Goal: Find specific page/section: Find specific page/section

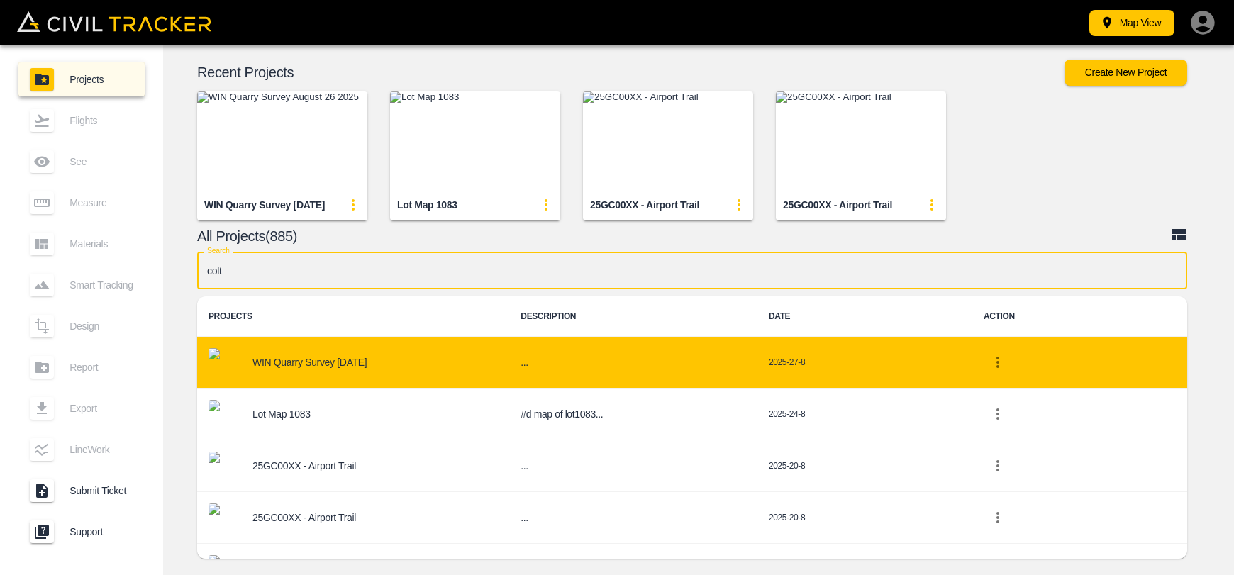
type input "colt"
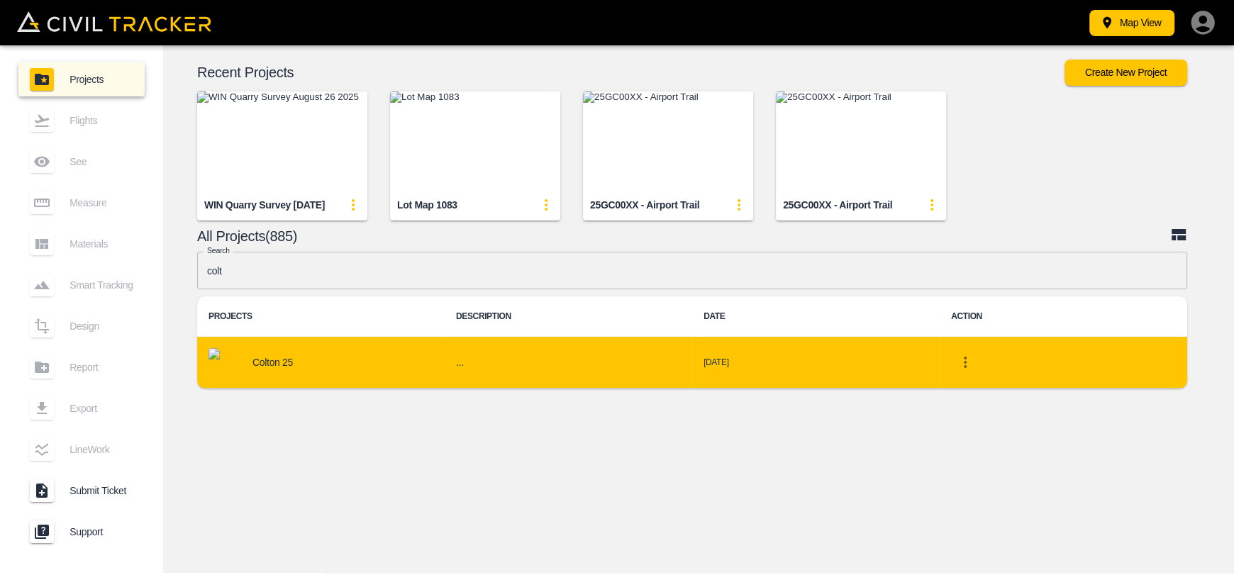
click at [299, 363] on div "Colton 25" at bounding box center [320, 362] width 225 height 28
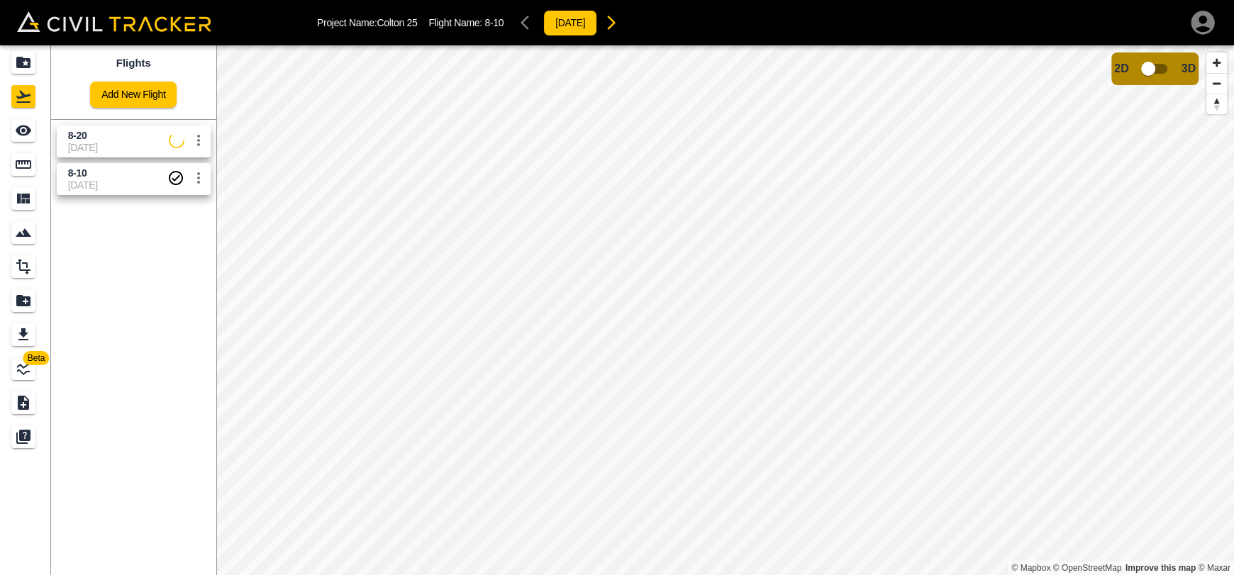
click at [109, 139] on span "8-20" at bounding box center [118, 135] width 101 height 13
click at [45, 133] on link at bounding box center [25, 130] width 51 height 34
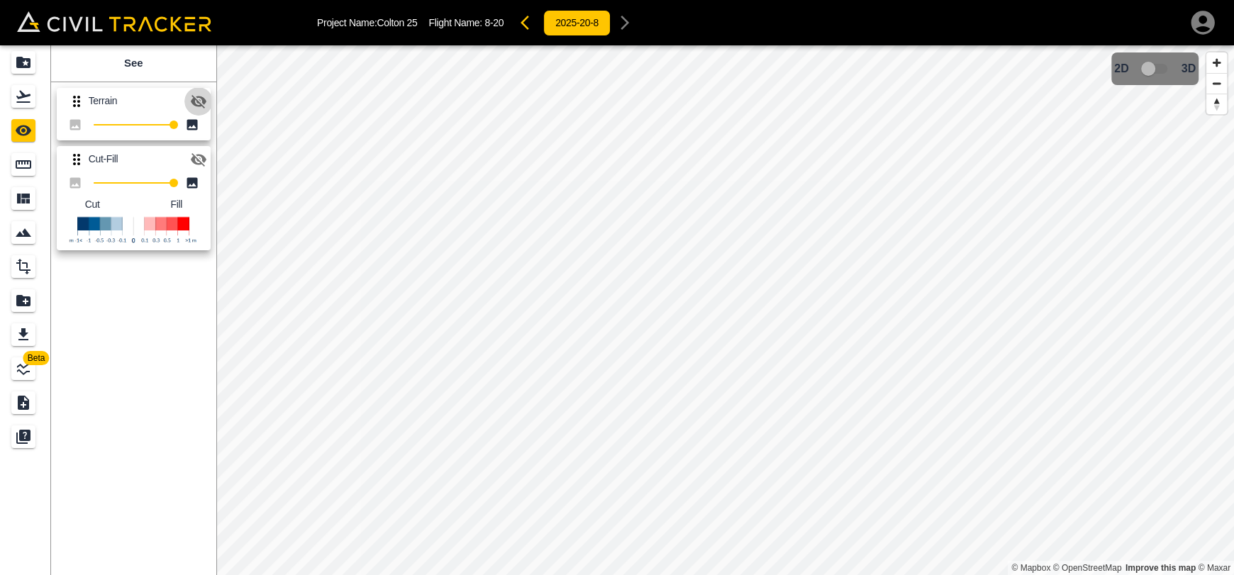
click at [187, 96] on button "button" at bounding box center [198, 101] width 28 height 28
click at [206, 159] on icon "button" at bounding box center [198, 159] width 17 height 17
click at [195, 101] on icon "button" at bounding box center [198, 101] width 17 height 17
click at [203, 164] on icon "button" at bounding box center [198, 159] width 17 height 17
click at [202, 103] on icon "button" at bounding box center [198, 101] width 17 height 17
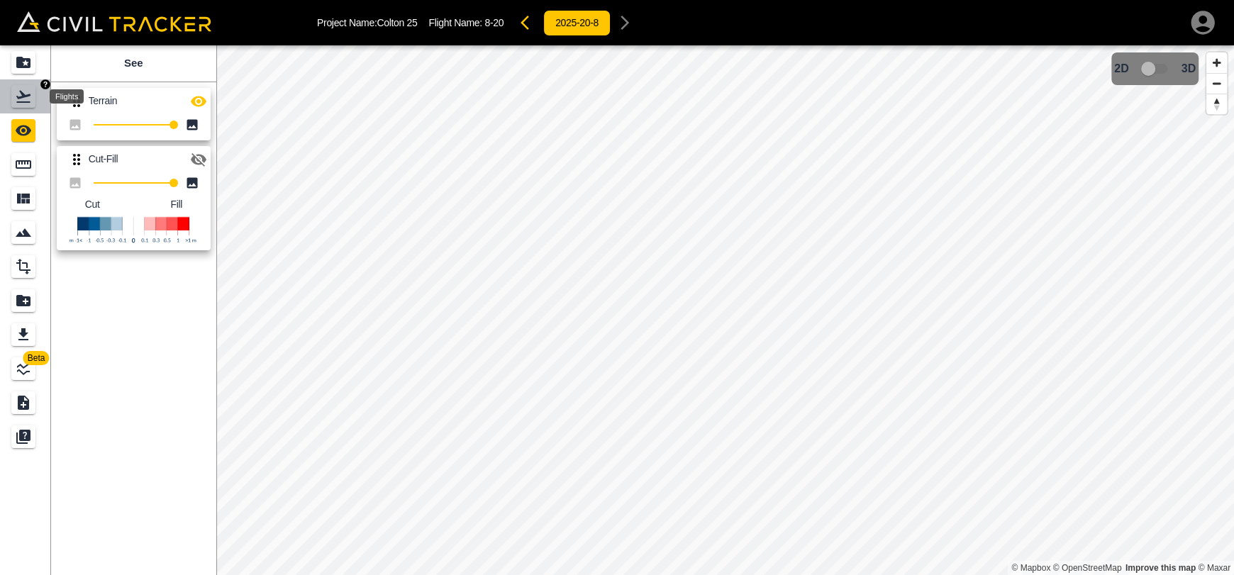
click at [18, 107] on div "Flights" at bounding box center [23, 96] width 24 height 23
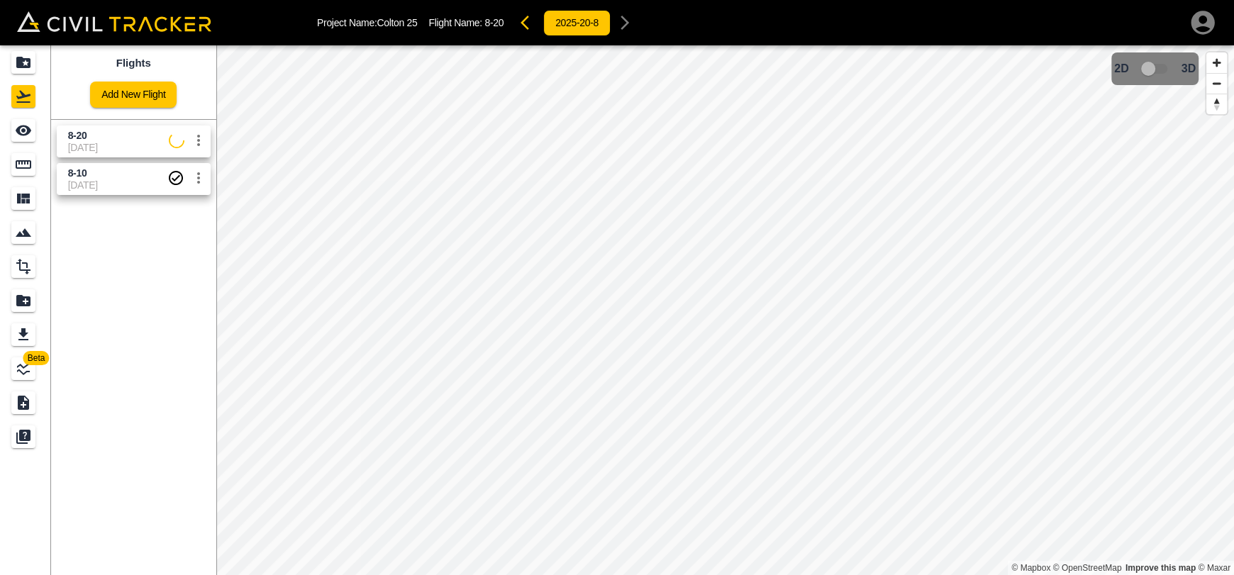
click at [67, 177] on link "8-10 [DATE]" at bounding box center [134, 179] width 154 height 32
click at [33, 138] on div "See" at bounding box center [23, 130] width 24 height 23
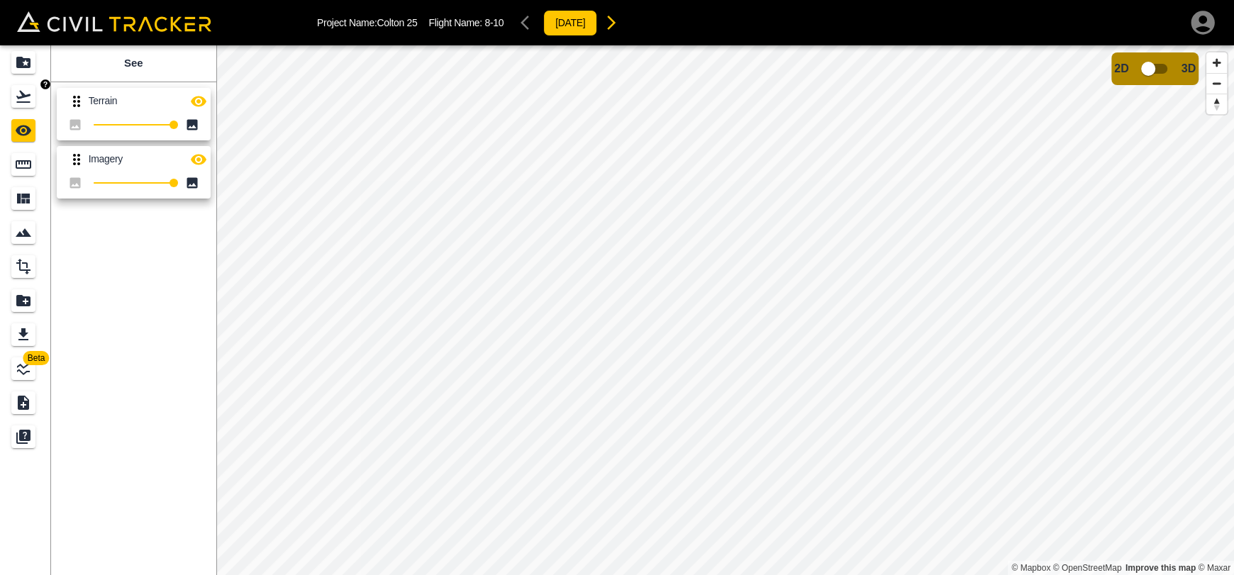
click at [17, 106] on div "Flights" at bounding box center [23, 96] width 24 height 23
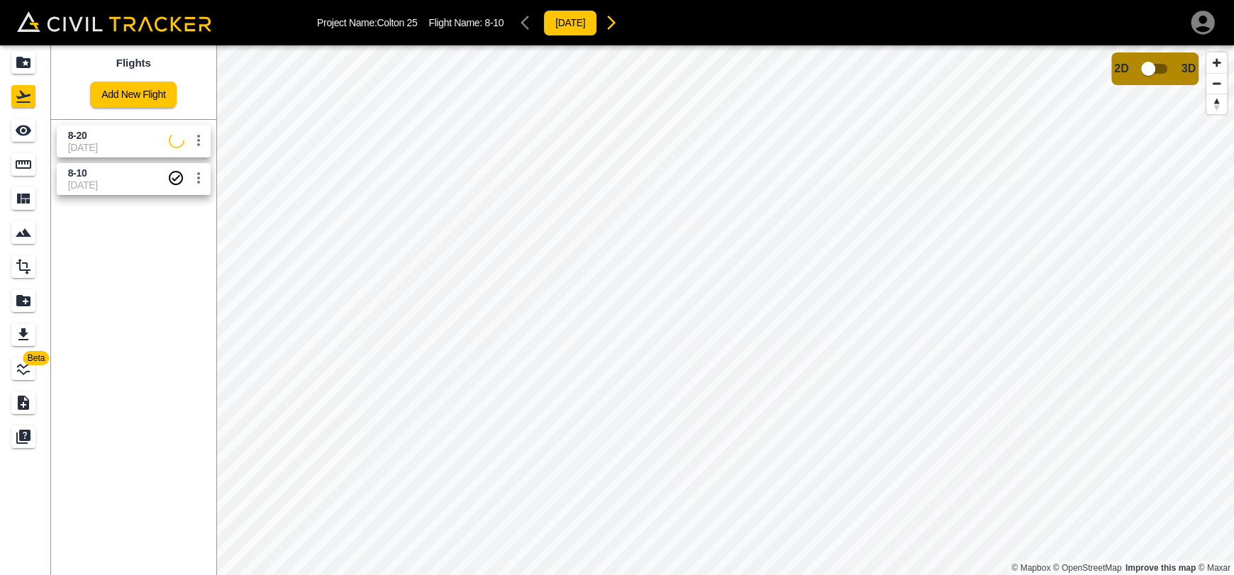
click at [101, 135] on span "8-20" at bounding box center [118, 135] width 101 height 13
click at [34, 137] on div "See" at bounding box center [23, 130] width 24 height 23
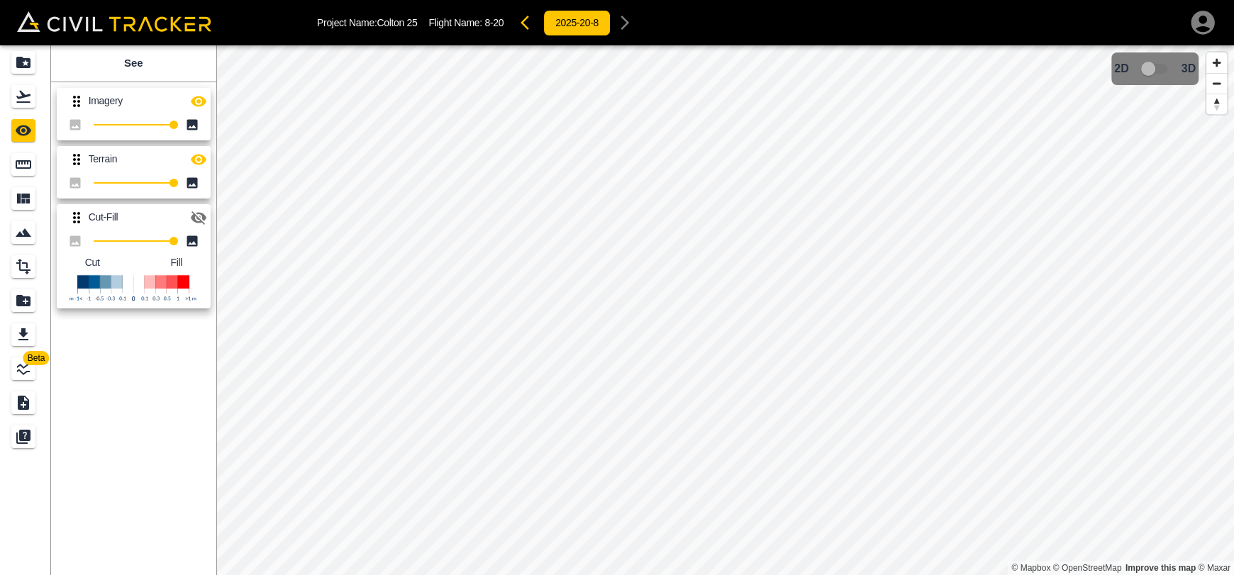
click at [527, 24] on icon "button" at bounding box center [524, 23] width 9 height 14
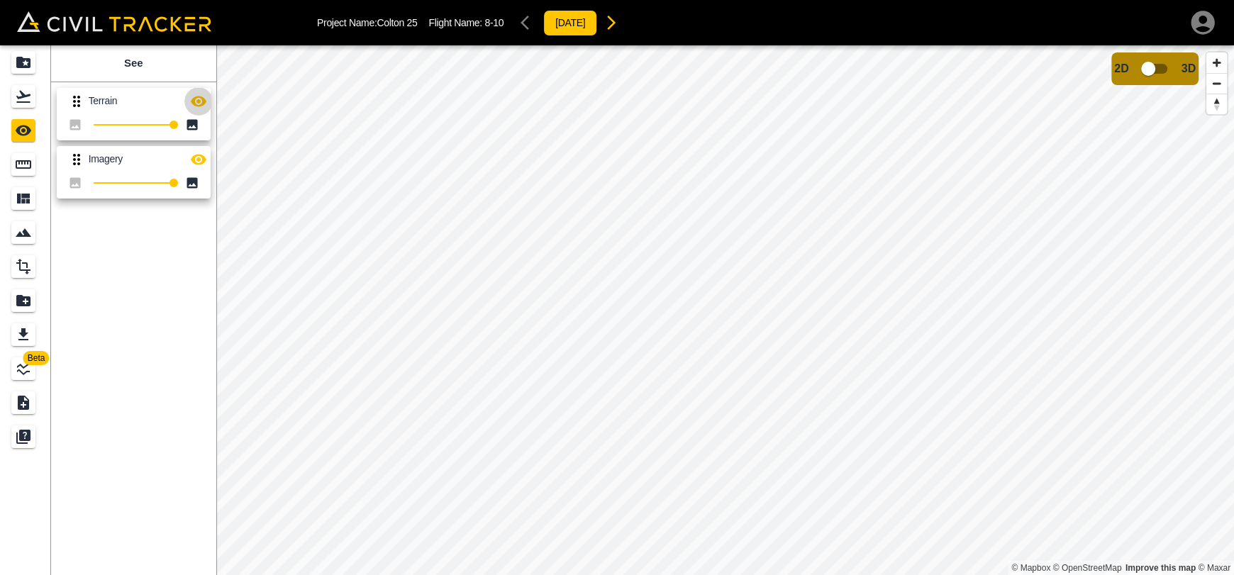
click at [191, 102] on icon "button" at bounding box center [198, 101] width 17 height 17
click at [633, 37] on div "Project Name: [PERSON_NAME] 25 Flight Name: 8-10 [DATE]" at bounding box center [617, 22] width 1234 height 45
click at [620, 26] on icon "button" at bounding box center [611, 22] width 17 height 17
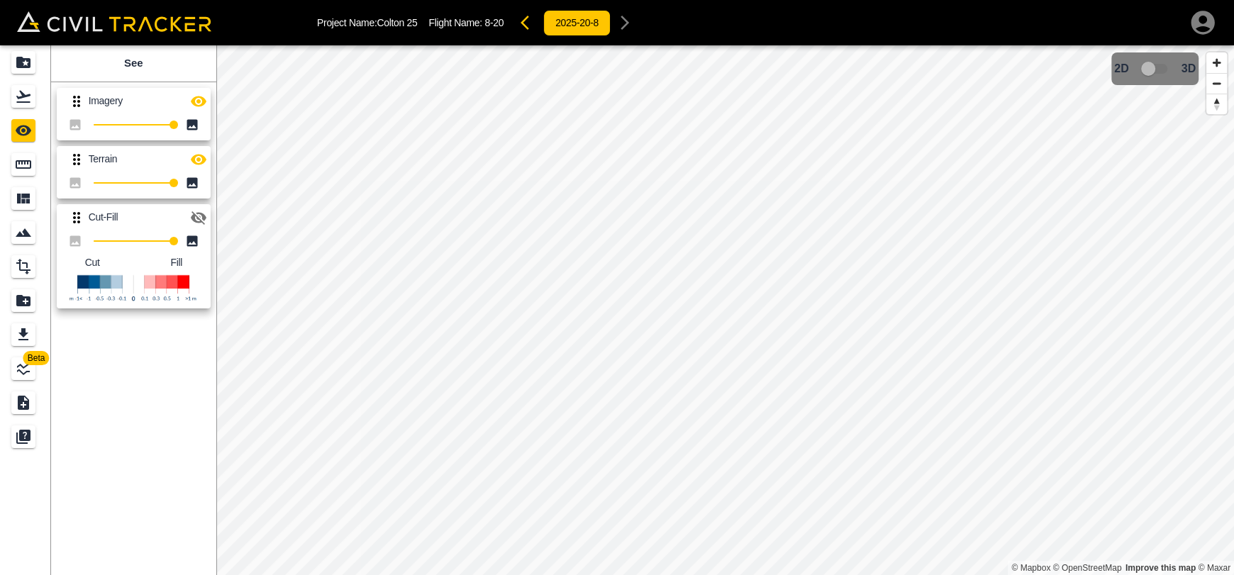
click at [197, 101] on icon "button" at bounding box center [199, 101] width 16 height 11
click at [197, 101] on icon "button" at bounding box center [199, 101] width 16 height 13
click at [18, 99] on icon "Flights" at bounding box center [23, 96] width 17 height 17
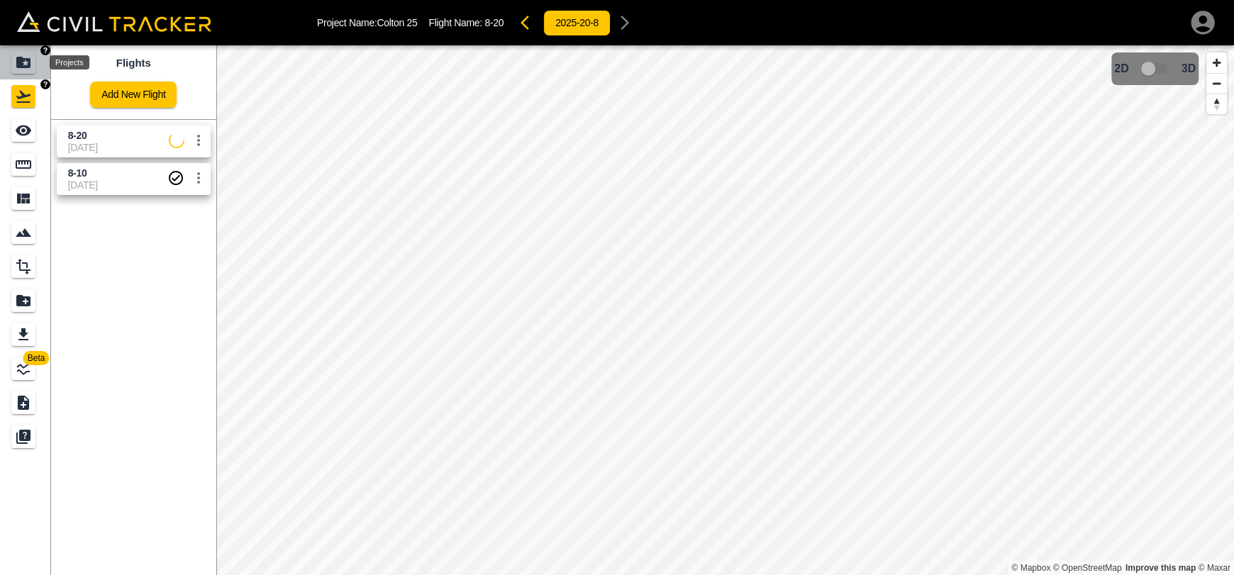
click at [20, 71] on div "Projects" at bounding box center [23, 62] width 24 height 23
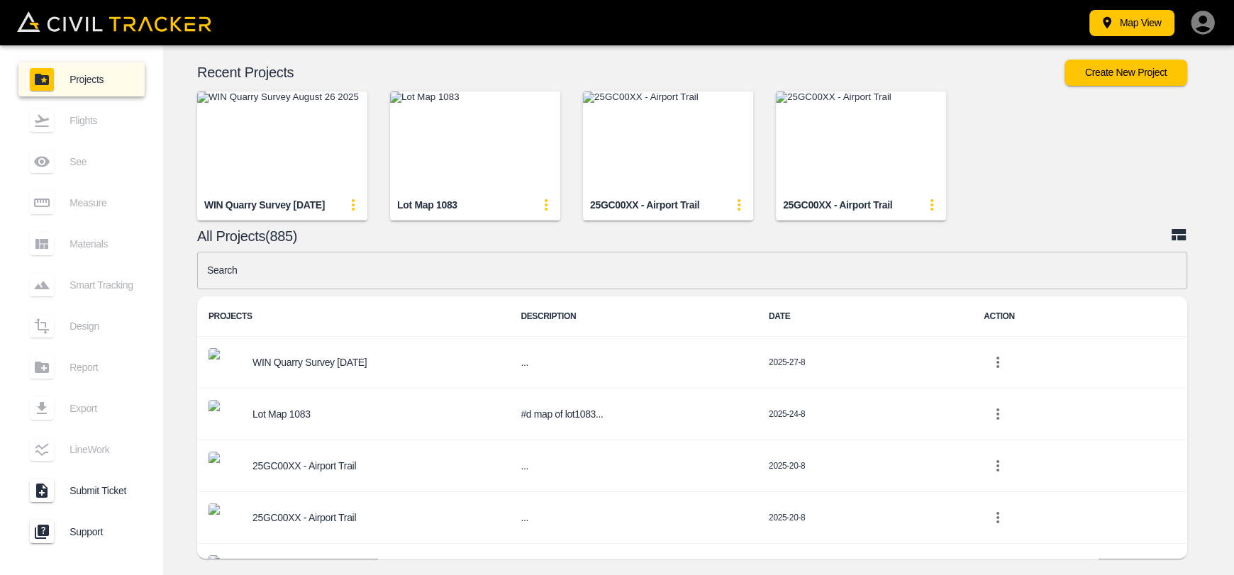
click at [386, 272] on input "text" at bounding box center [692, 271] width 990 height 38
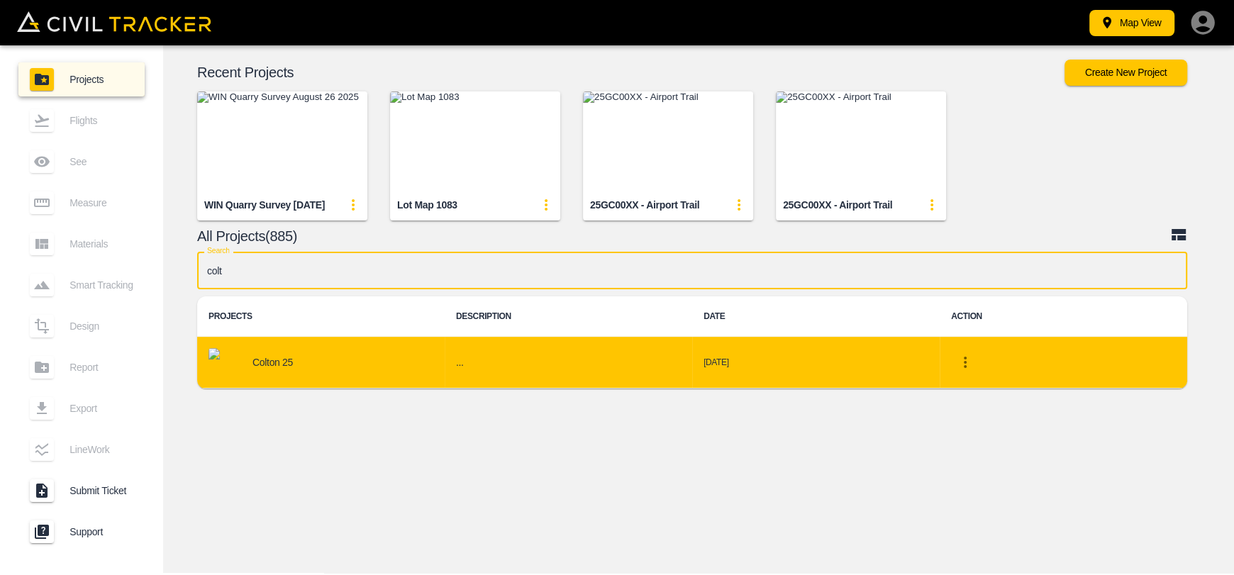
type input "colt"
click at [316, 357] on div "Colton 25" at bounding box center [320, 362] width 225 height 28
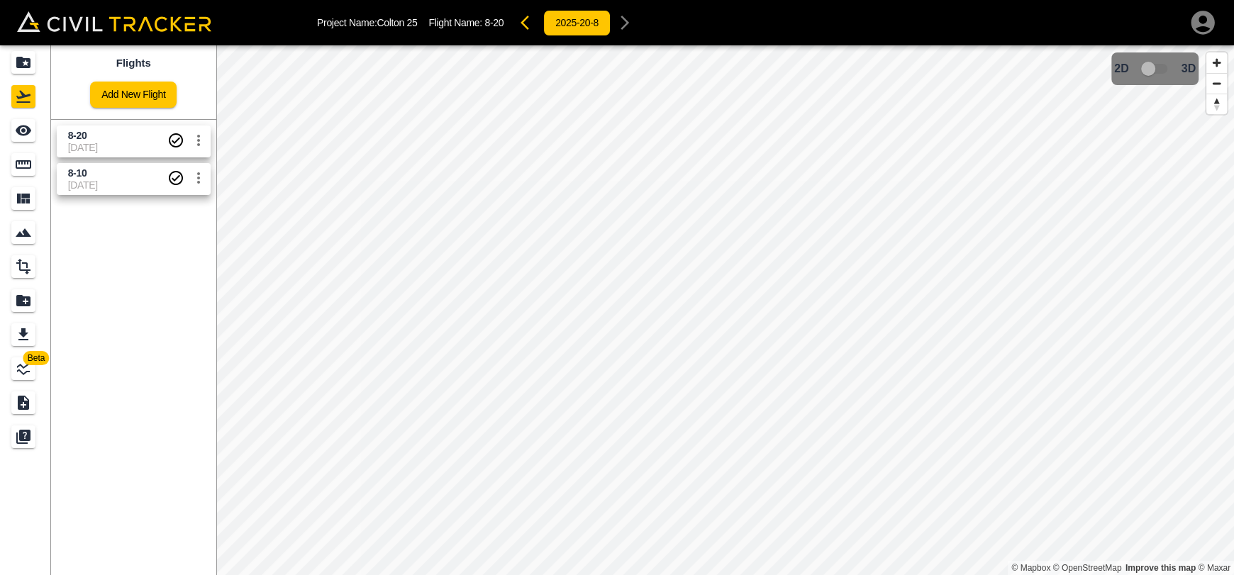
click at [116, 179] on span "[DATE]" at bounding box center [117, 184] width 99 height 11
click at [28, 157] on icon "Measure" at bounding box center [23, 164] width 17 height 17
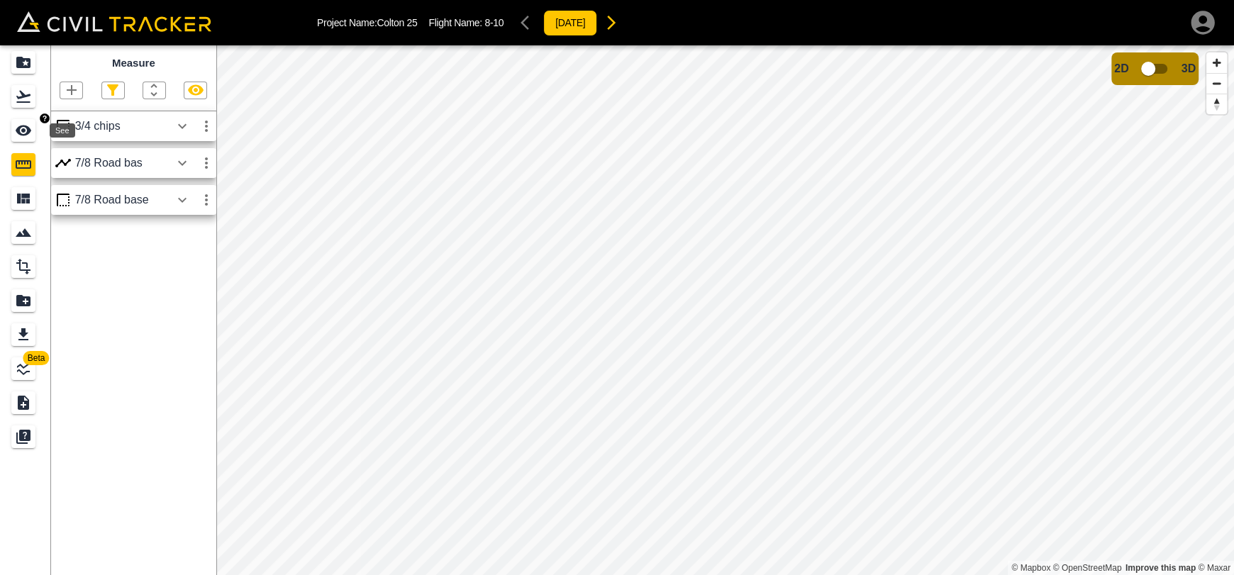
click at [28, 134] on icon "See" at bounding box center [23, 130] width 17 height 17
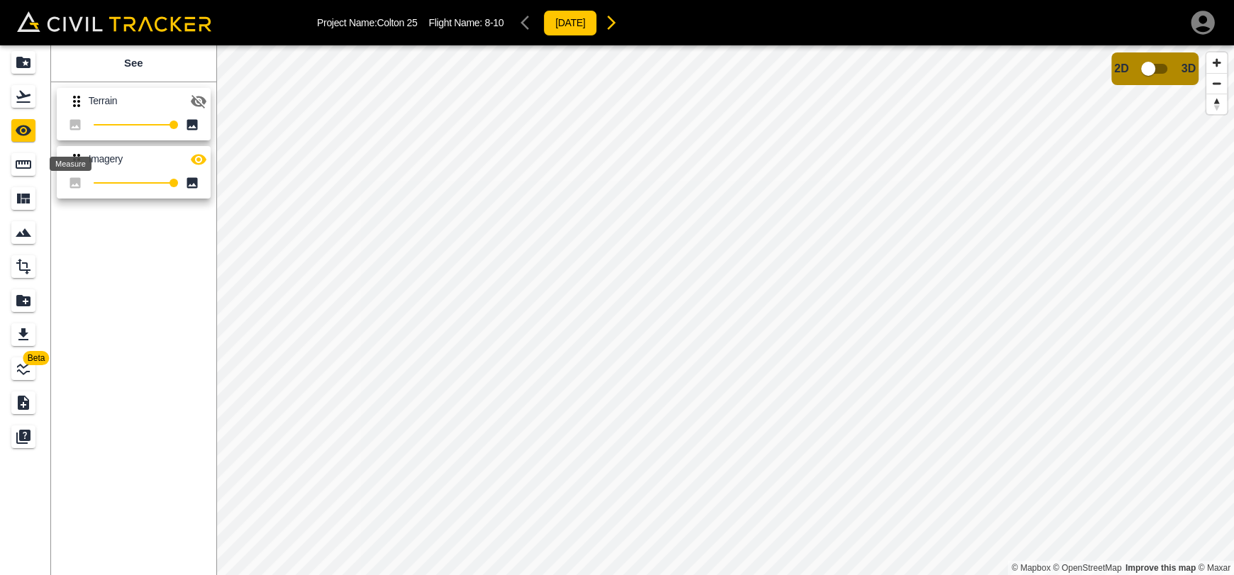
click at [24, 163] on icon "Measure" at bounding box center [24, 164] width 16 height 9
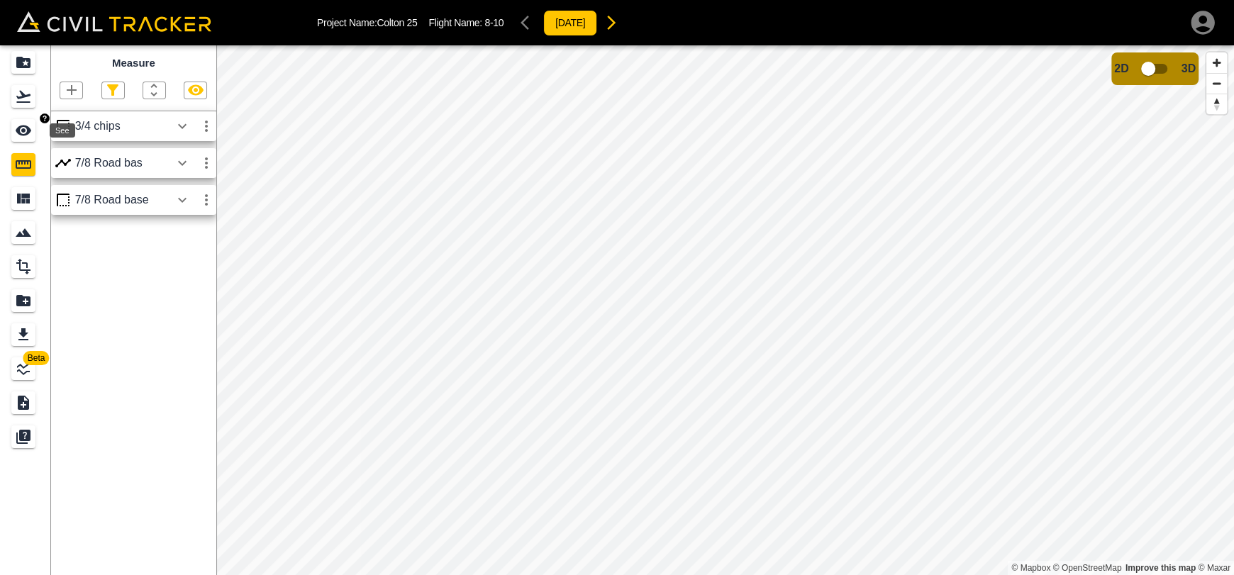
click at [24, 138] on icon "See" at bounding box center [23, 130] width 17 height 17
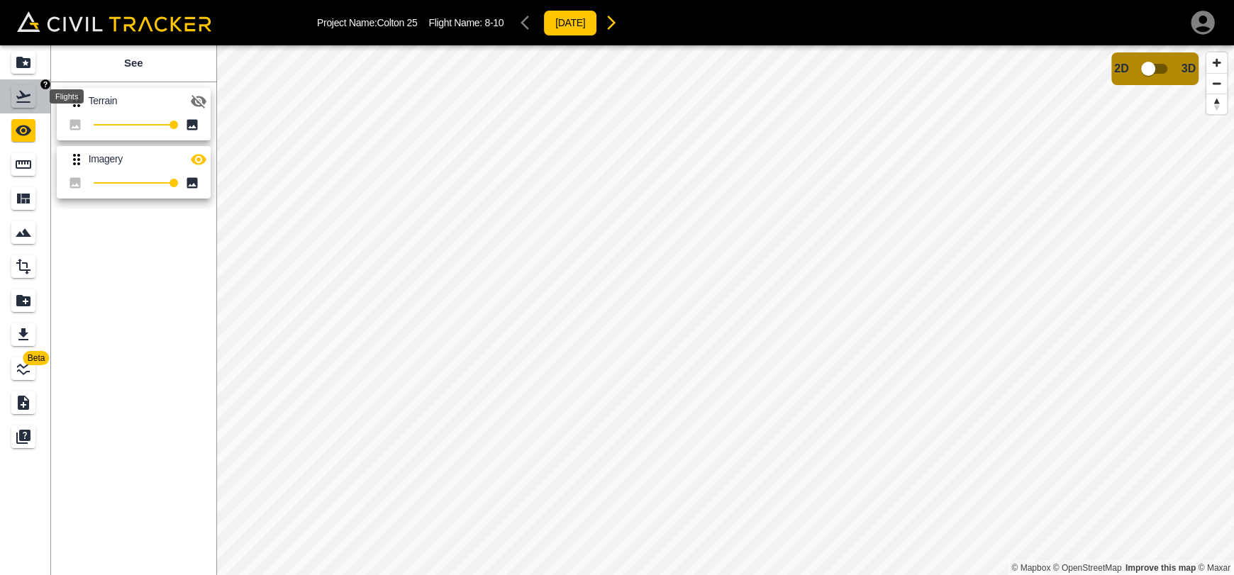
click at [21, 101] on icon "Flights" at bounding box center [23, 97] width 14 height 12
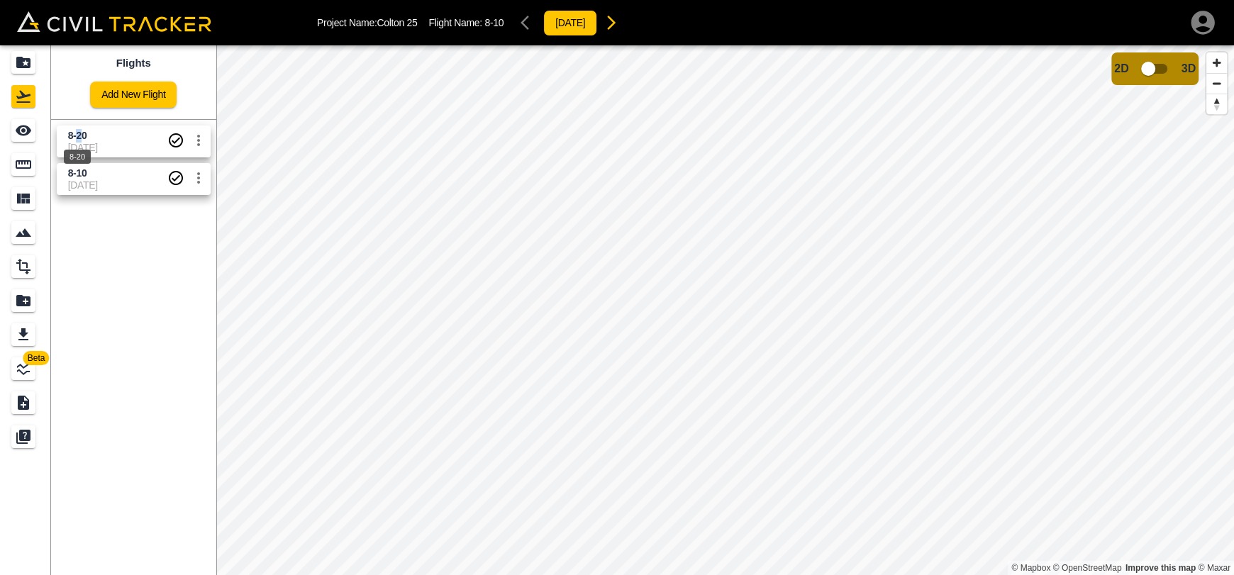
drag, startPoint x: 78, startPoint y: 130, endPoint x: 69, endPoint y: 131, distance: 8.5
click at [79, 130] on span "8-20" at bounding box center [77, 135] width 19 height 11
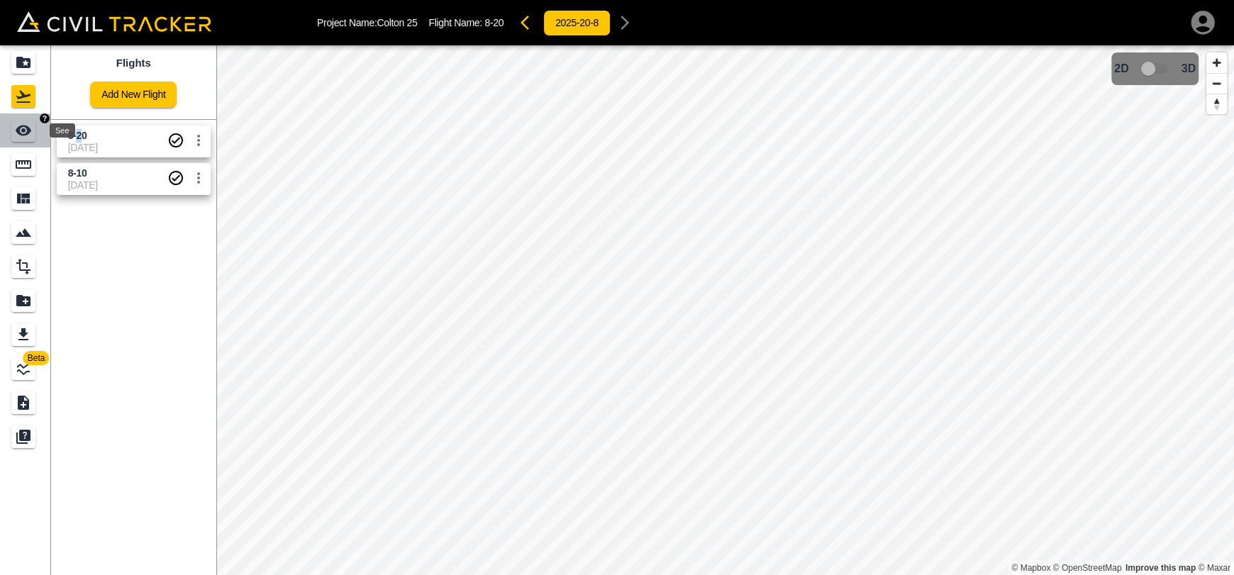
click at [34, 134] on div "See" at bounding box center [23, 130] width 24 height 23
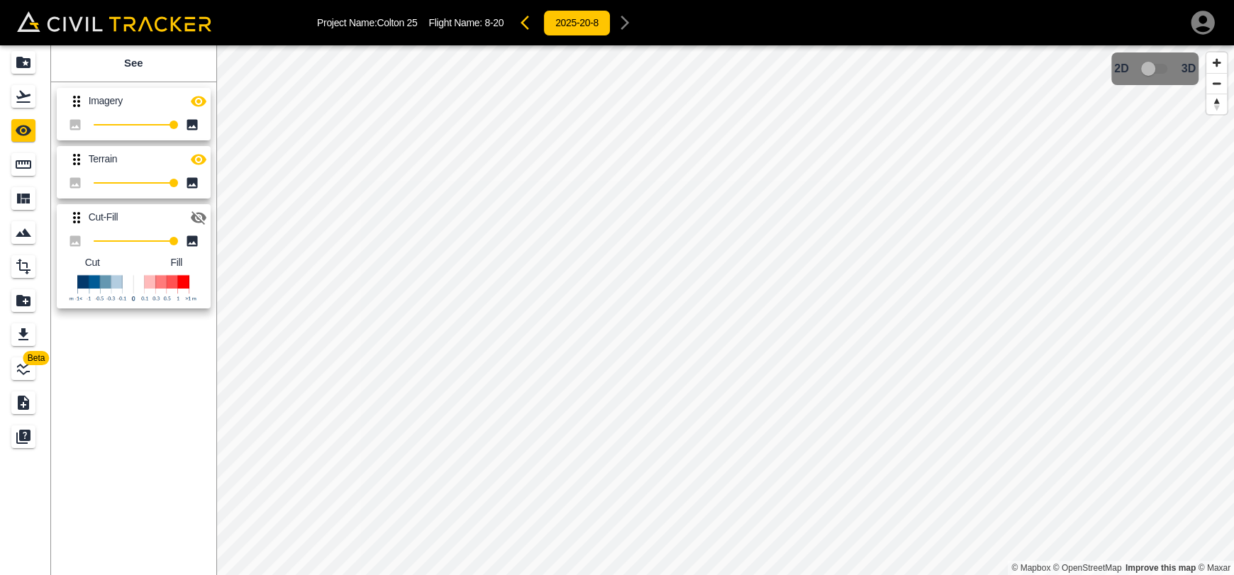
click at [201, 100] on icon "button" at bounding box center [198, 101] width 17 height 17
click at [197, 106] on icon "button" at bounding box center [198, 101] width 17 height 17
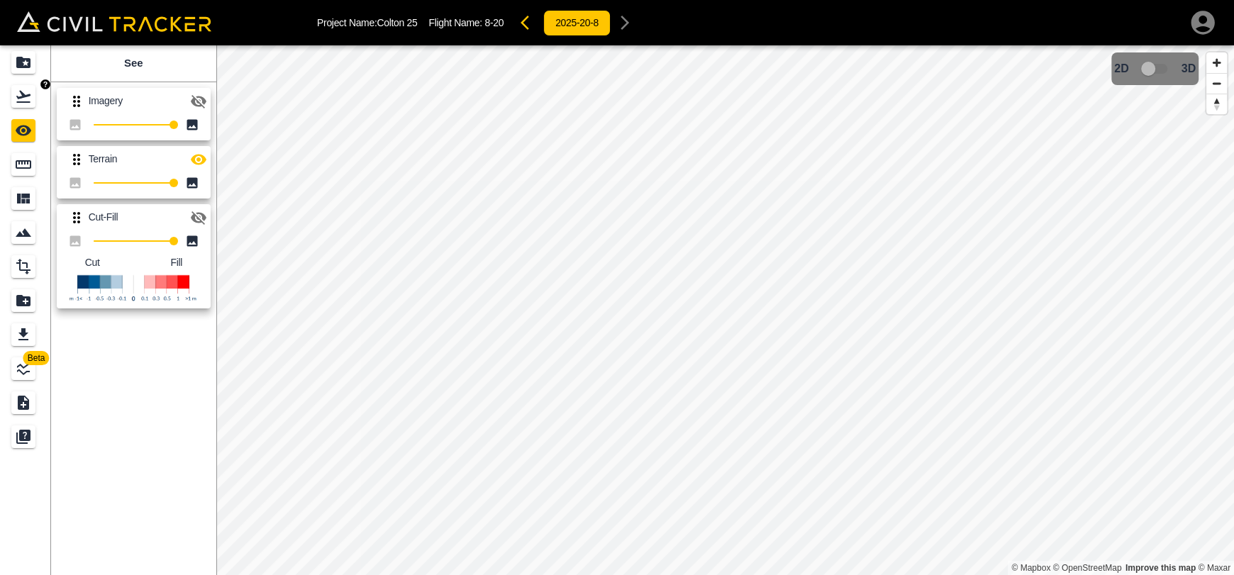
click at [25, 91] on icon "Flights" at bounding box center [23, 96] width 17 height 17
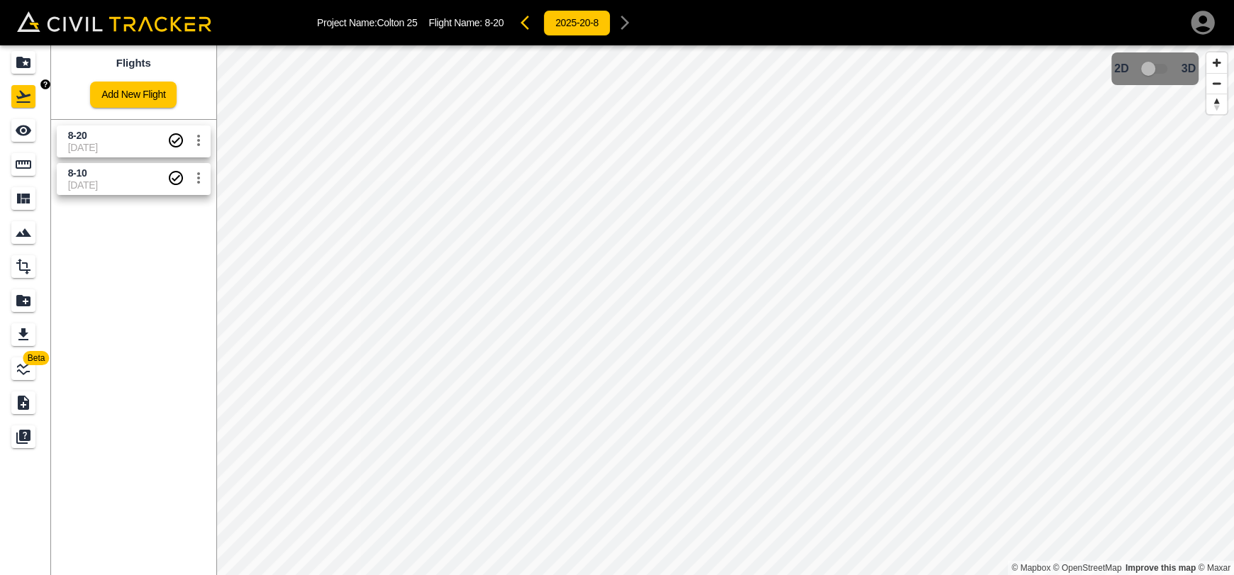
click at [25, 59] on icon "Projects" at bounding box center [23, 62] width 14 height 11
